Goal: Task Accomplishment & Management: Manage account settings

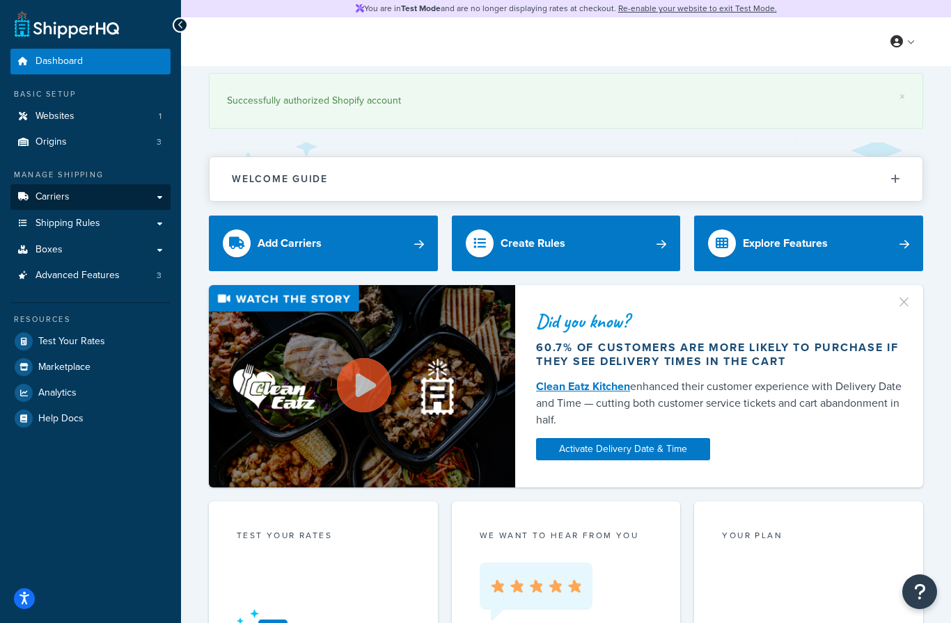
click at [59, 205] on link "Carriers" at bounding box center [90, 197] width 160 height 26
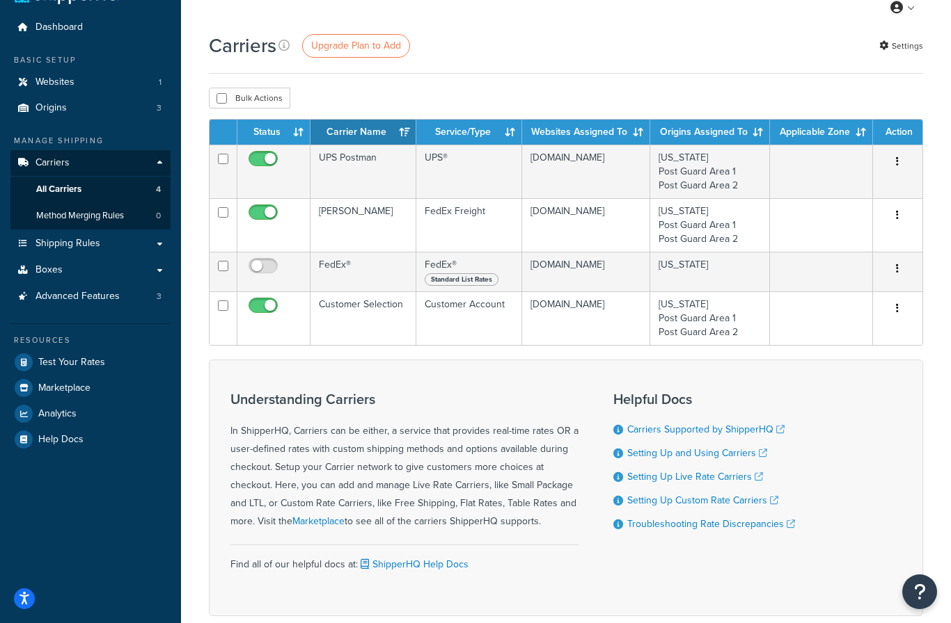
scroll to position [36, 0]
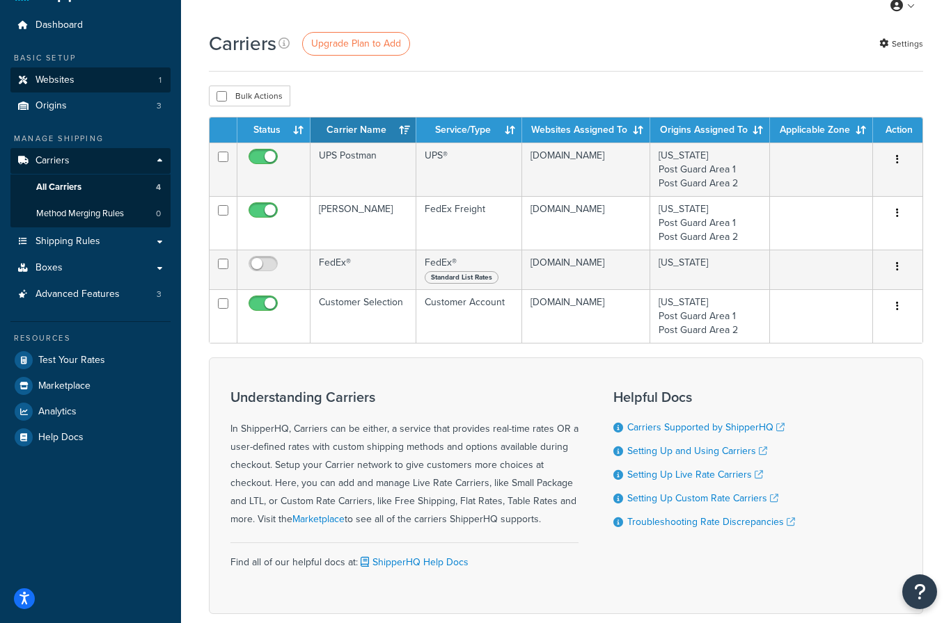
click at [54, 77] on span "Websites" at bounding box center [54, 80] width 39 height 12
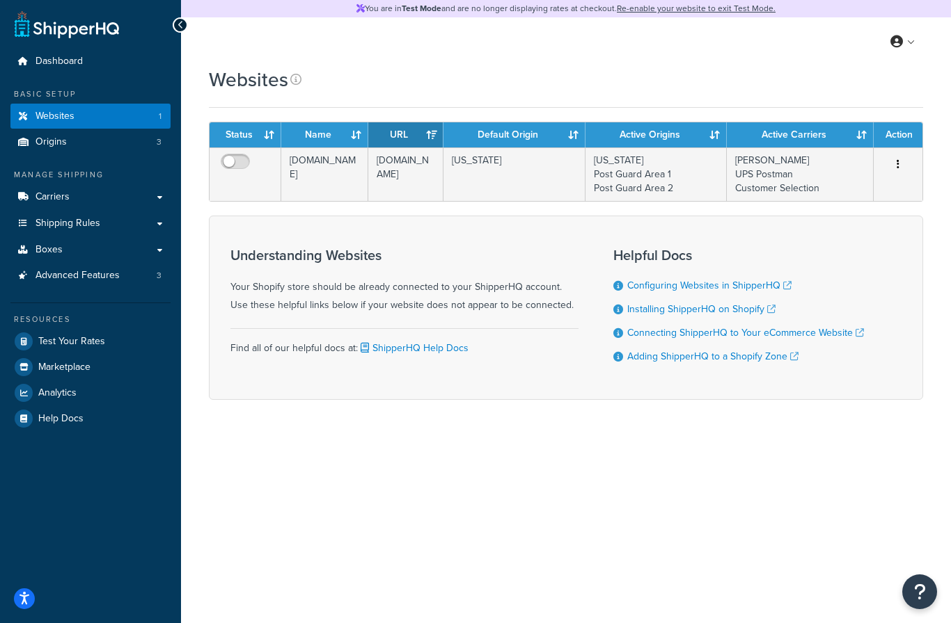
scroll to position [18, 0]
click at [58, 191] on span "Carriers" at bounding box center [52, 197] width 34 height 12
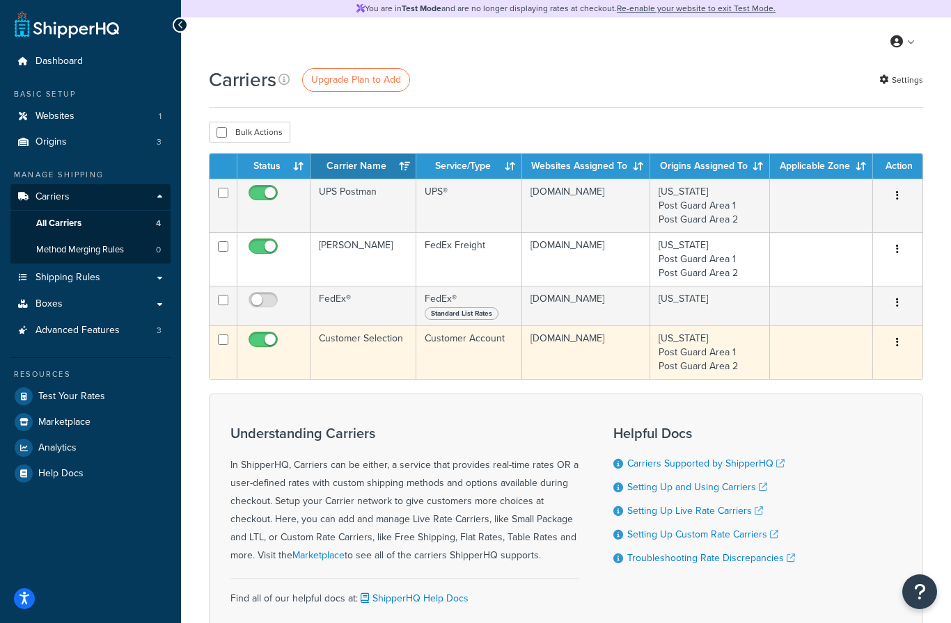
click at [890, 348] on button "button" at bounding box center [896, 343] width 19 height 22
click at [832, 356] on div at bounding box center [475, 311] width 951 height 623
click at [885, 342] on div "Edit Delete" at bounding box center [897, 343] width 33 height 22
click at [902, 348] on button "button" at bounding box center [896, 343] width 19 height 22
click at [804, 358] on div at bounding box center [475, 311] width 951 height 623
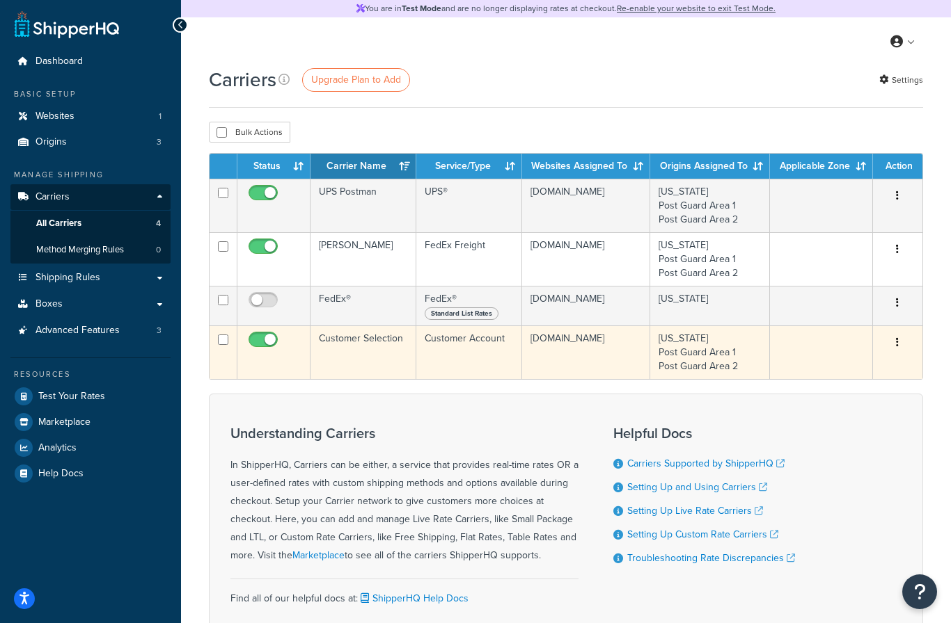
click at [900, 339] on button "button" at bounding box center [896, 343] width 19 height 22
click at [809, 370] on div at bounding box center [475, 311] width 951 height 623
click at [907, 337] on button "button" at bounding box center [896, 343] width 19 height 22
click at [812, 373] on div at bounding box center [475, 311] width 951 height 623
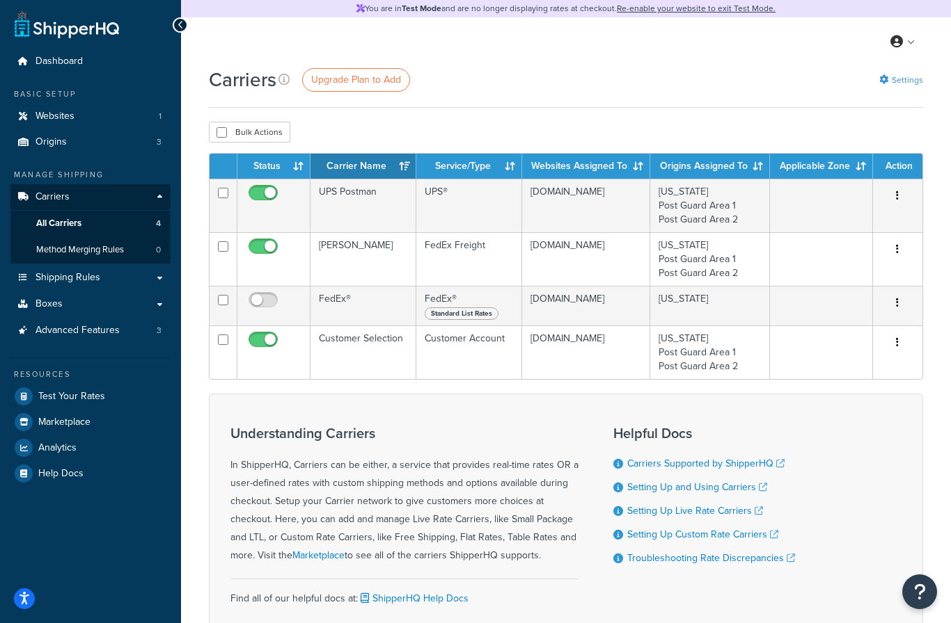
click at [897, 72] on link "Settings" at bounding box center [901, 79] width 44 height 19
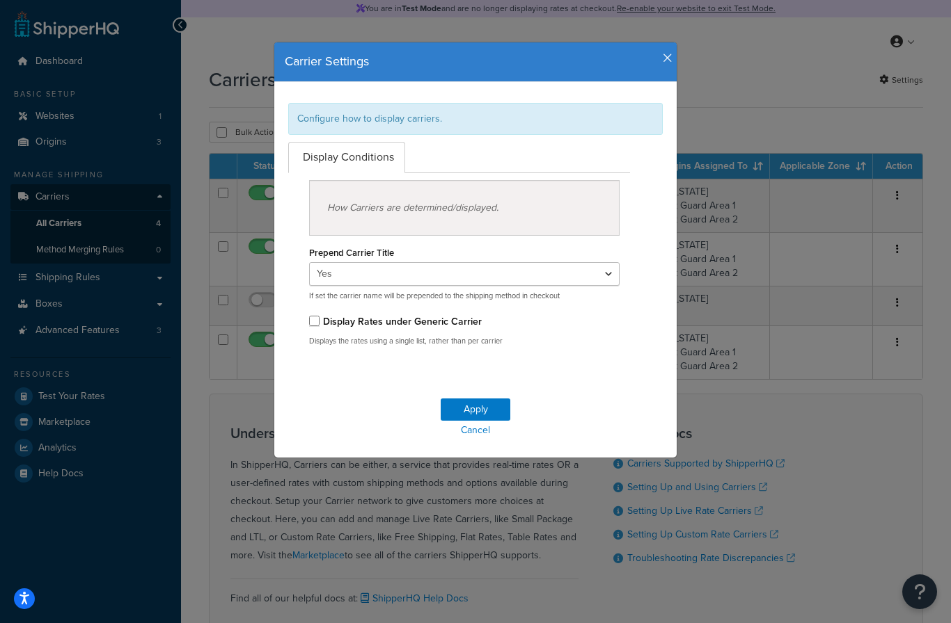
click at [657, 42] on div "Carrier Settings Configure how to display carriers. Display Conditions How Carr…" at bounding box center [475, 250] width 404 height 417
click at [666, 59] on icon "button" at bounding box center [667, 58] width 10 height 13
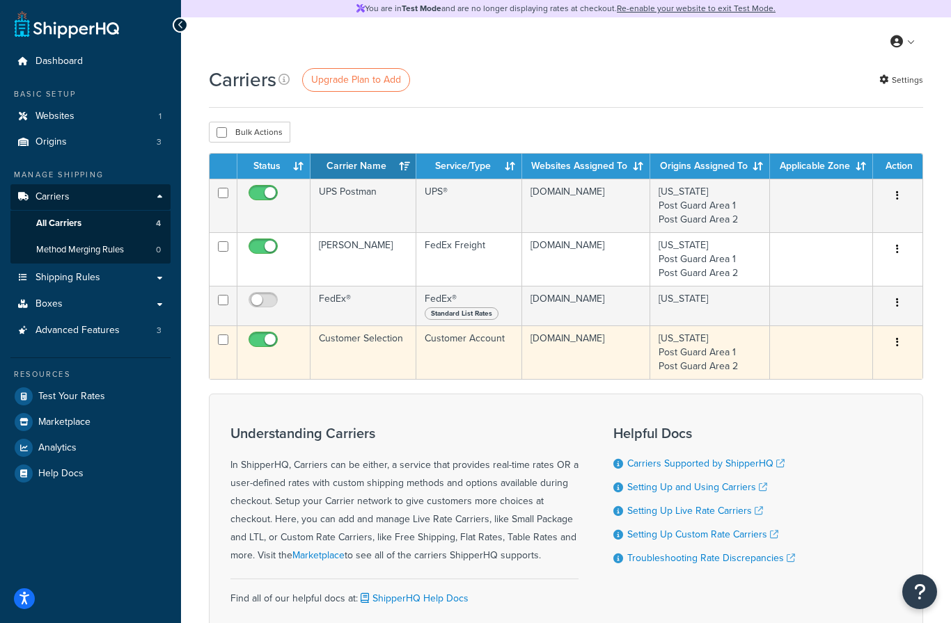
click at [898, 346] on icon "button" at bounding box center [897, 342] width 3 height 10
click at [804, 370] on div at bounding box center [475, 311] width 951 height 623
click at [222, 338] on input "checkbox" at bounding box center [223, 340] width 10 height 10
checkbox input "true"
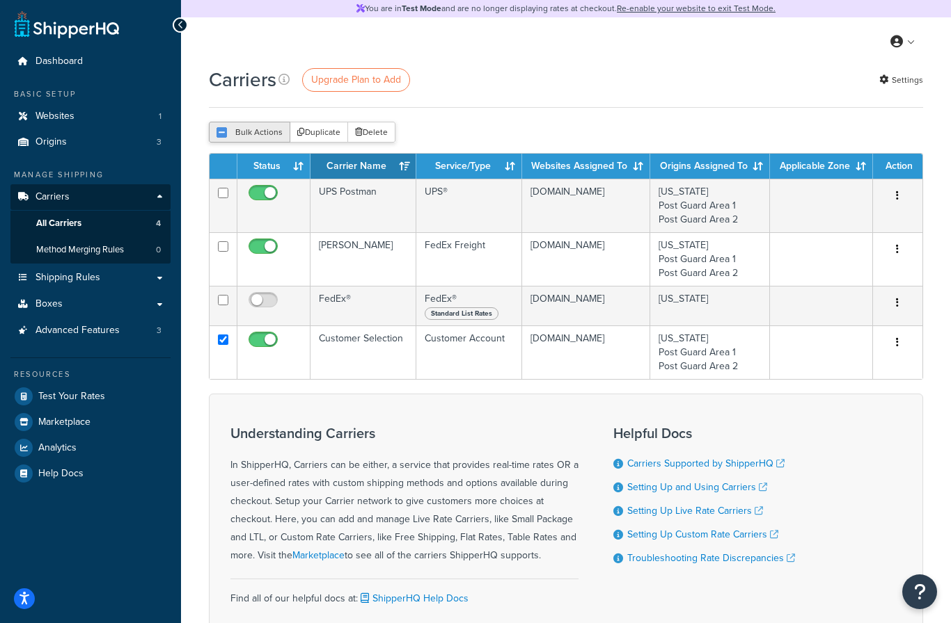
click at [265, 130] on button "Bulk Actions" at bounding box center [249, 132] width 81 height 21
checkbox input "true"
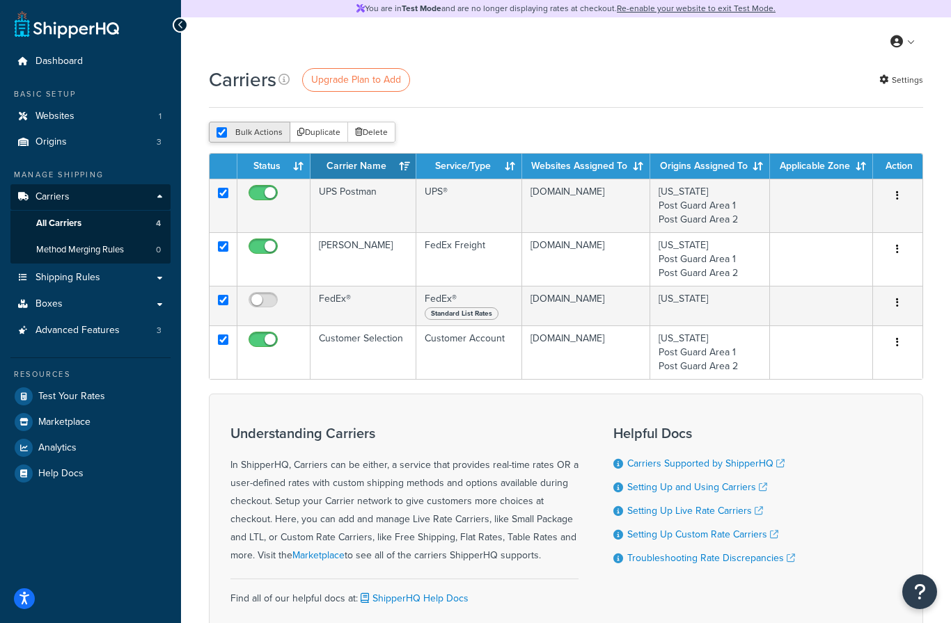
click at [257, 134] on button "Bulk Actions" at bounding box center [249, 132] width 81 height 21
checkbox input "false"
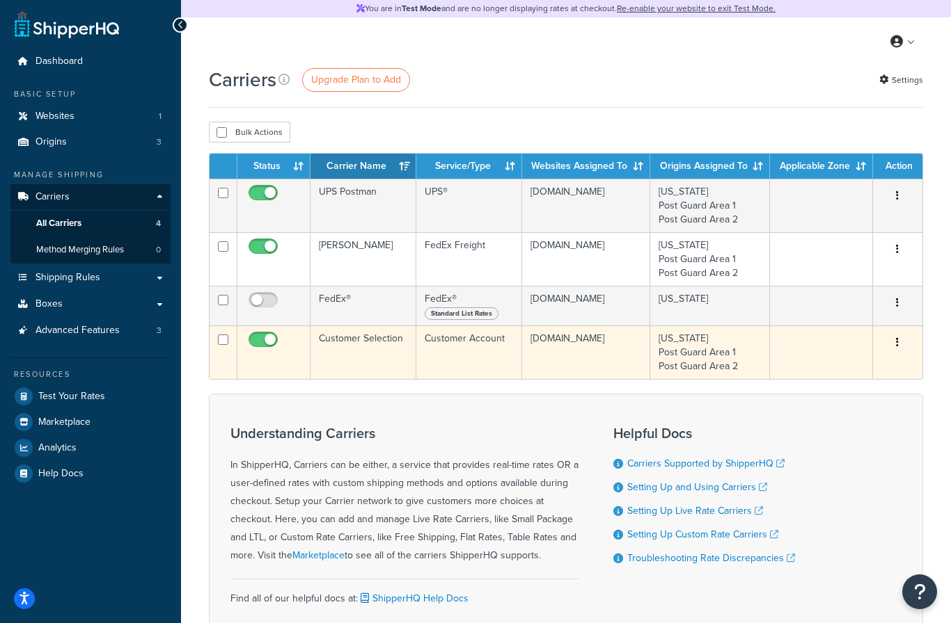
click at [227, 345] on input "checkbox" at bounding box center [223, 340] width 10 height 10
checkbox input "true"
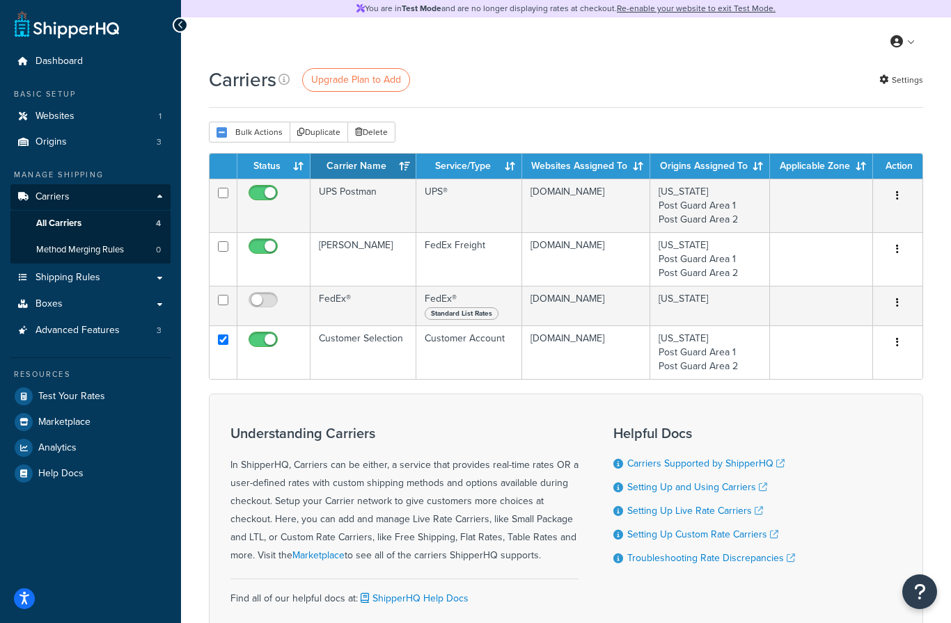
click at [902, 349] on button "button" at bounding box center [896, 343] width 19 height 22
click at [816, 373] on div at bounding box center [475, 311] width 951 height 623
